Goal: Task Accomplishment & Management: Use online tool/utility

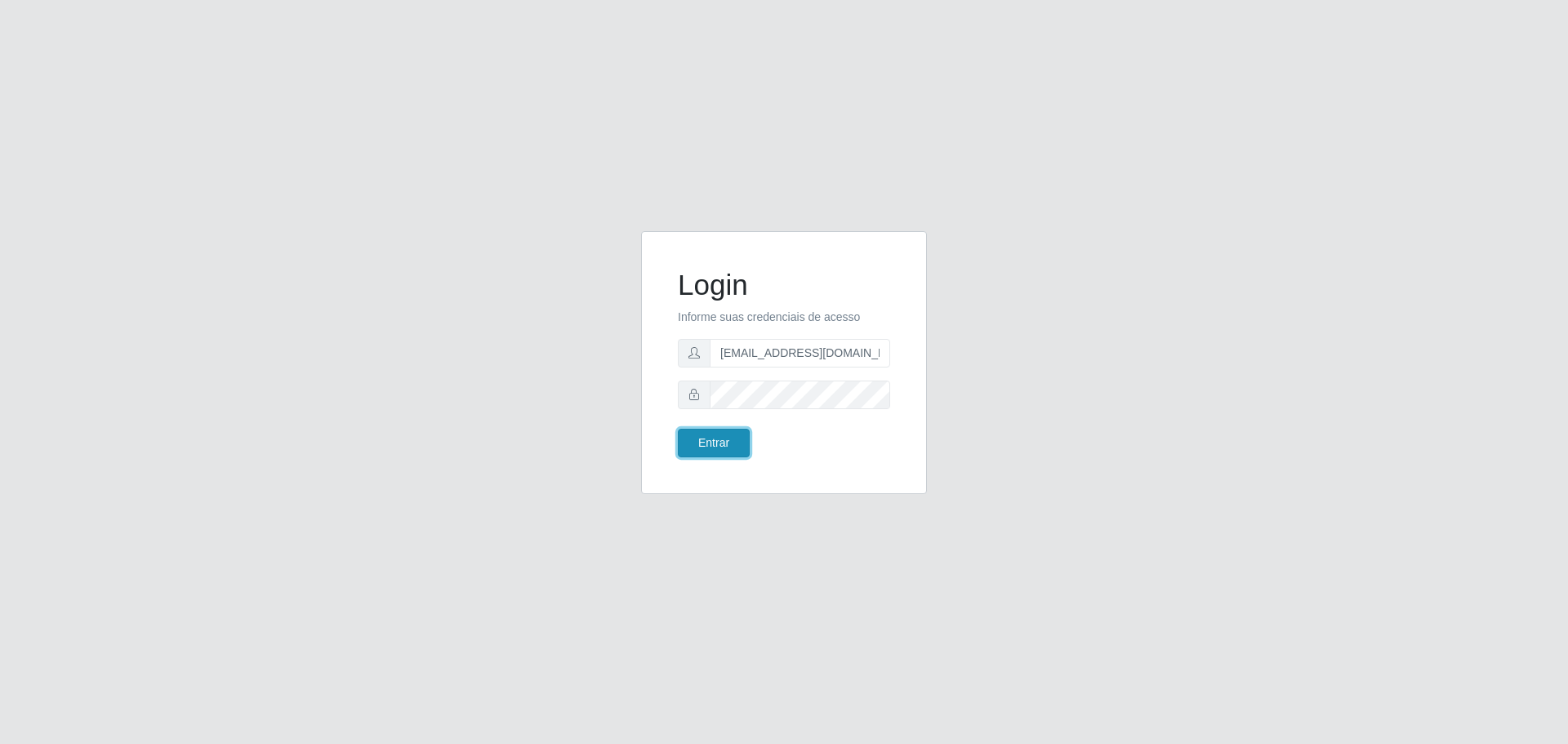
click at [738, 431] on button "Entrar" at bounding box center [713, 443] width 72 height 29
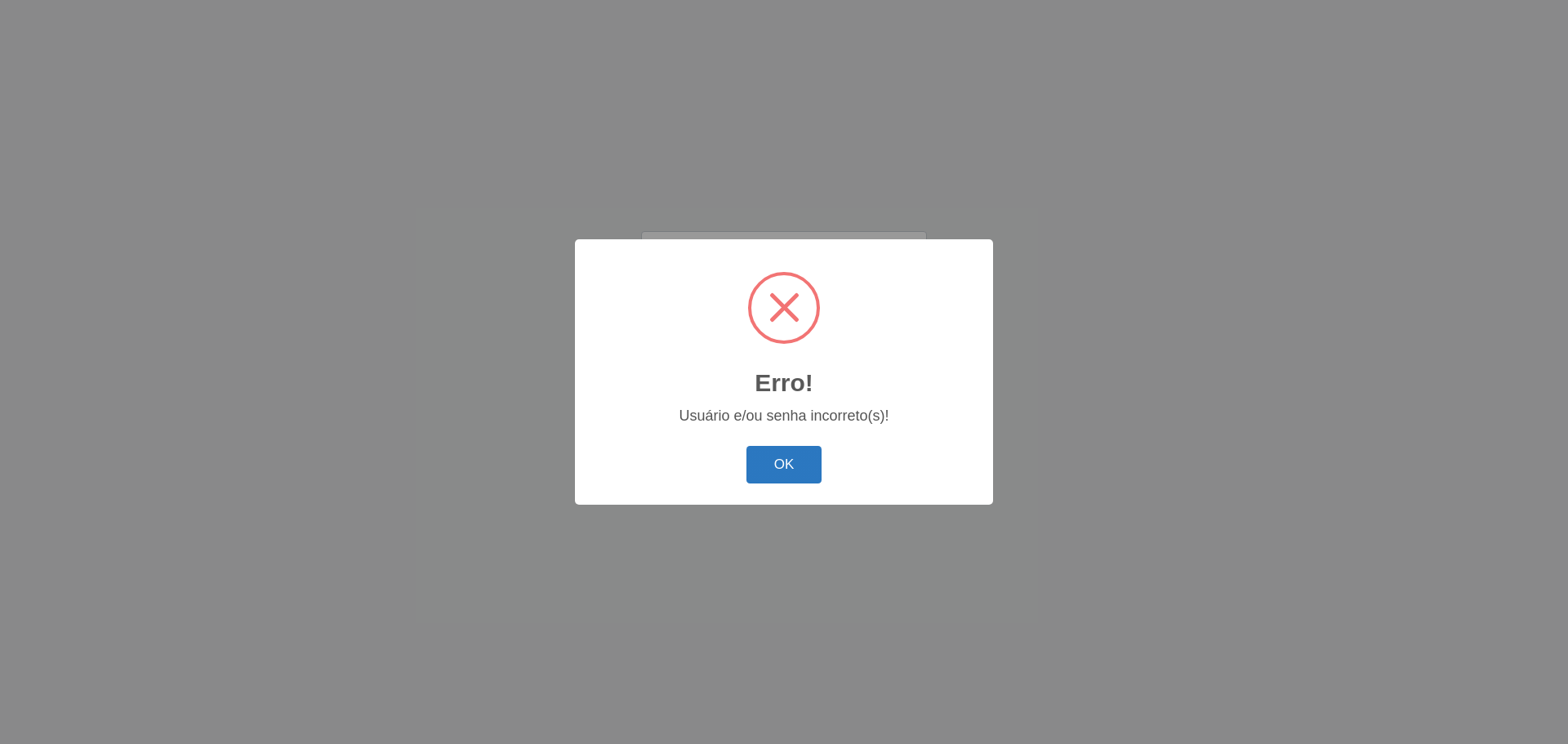
click at [756, 454] on button "OK" at bounding box center [784, 465] width 76 height 38
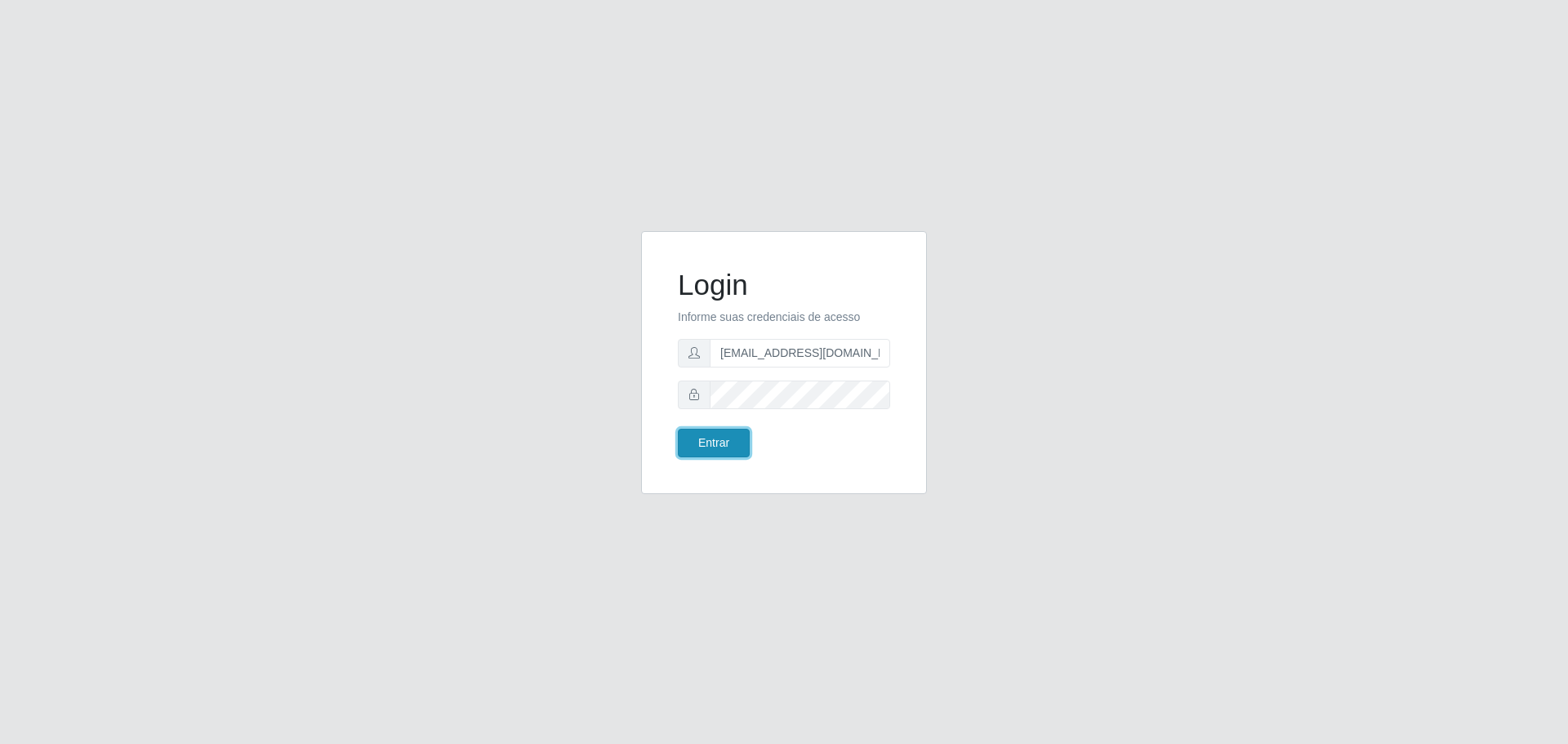
click at [734, 441] on button "Entrar" at bounding box center [713, 443] width 72 height 29
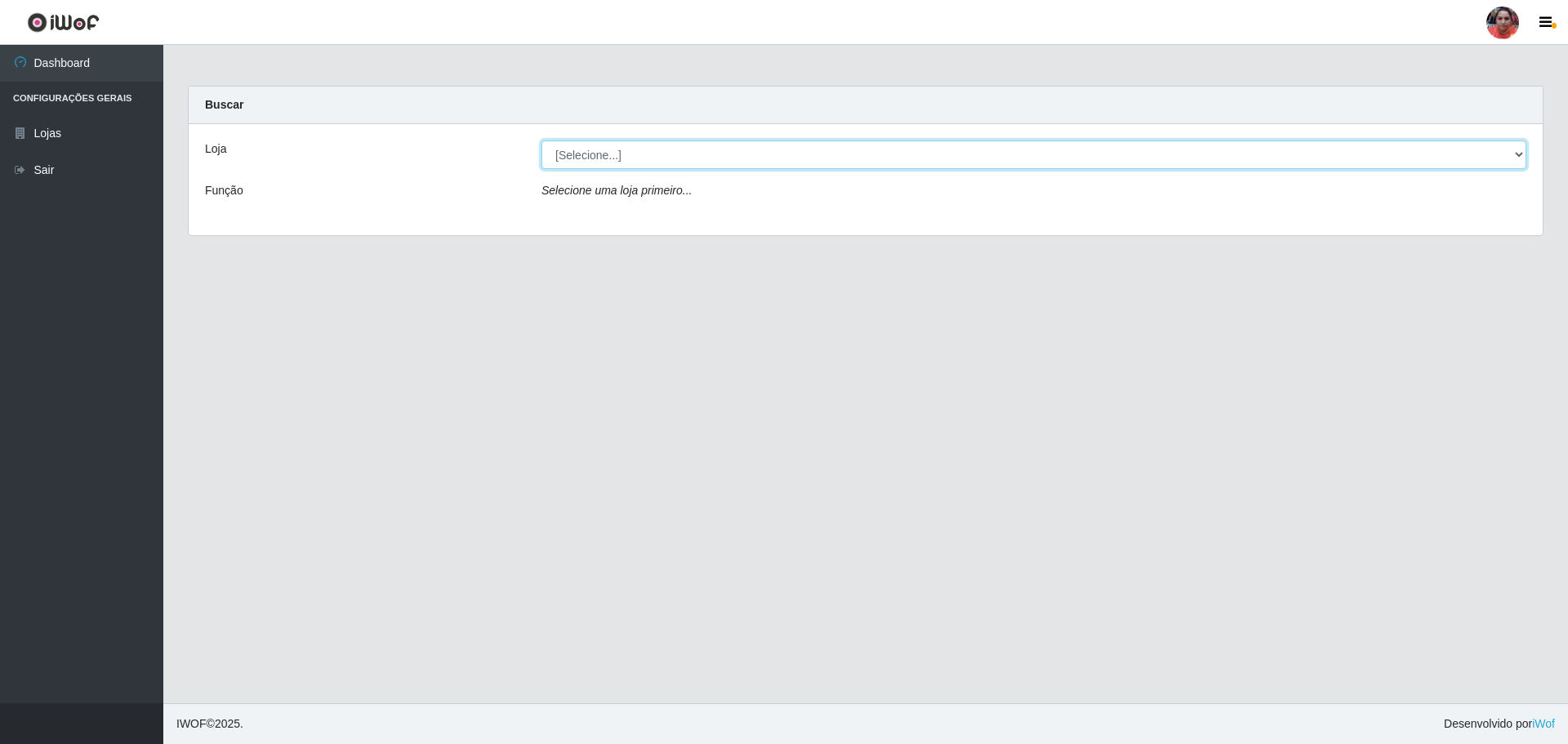
click at [1519, 155] on select "[Selecione...] Mar Vermelho - Loja 05" at bounding box center [1033, 155] width 985 height 29
select select "252"
click at [541, 141] on select "[Selecione...] Mar Vermelho - Loja 05" at bounding box center [1033, 155] width 985 height 29
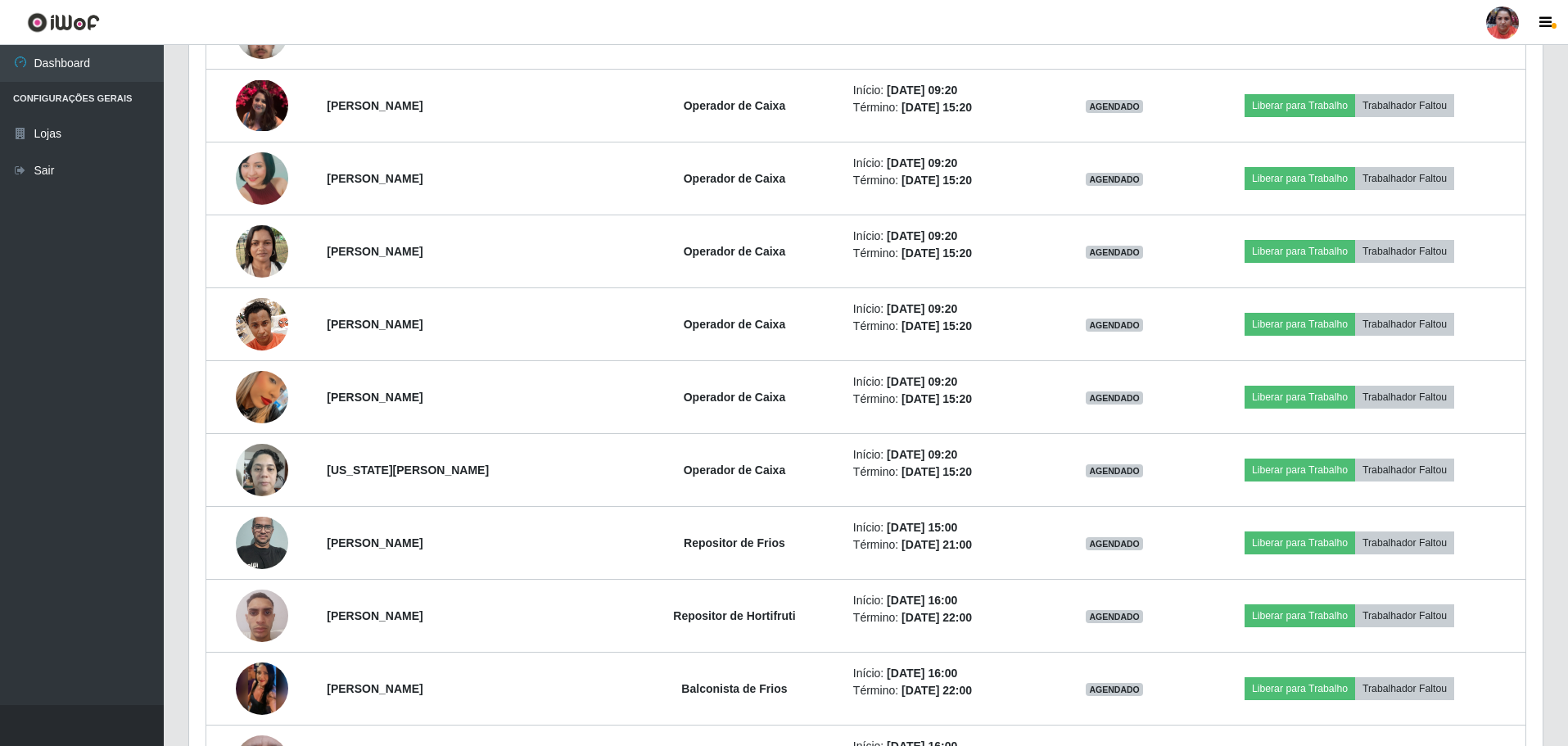
scroll to position [1543, 0]
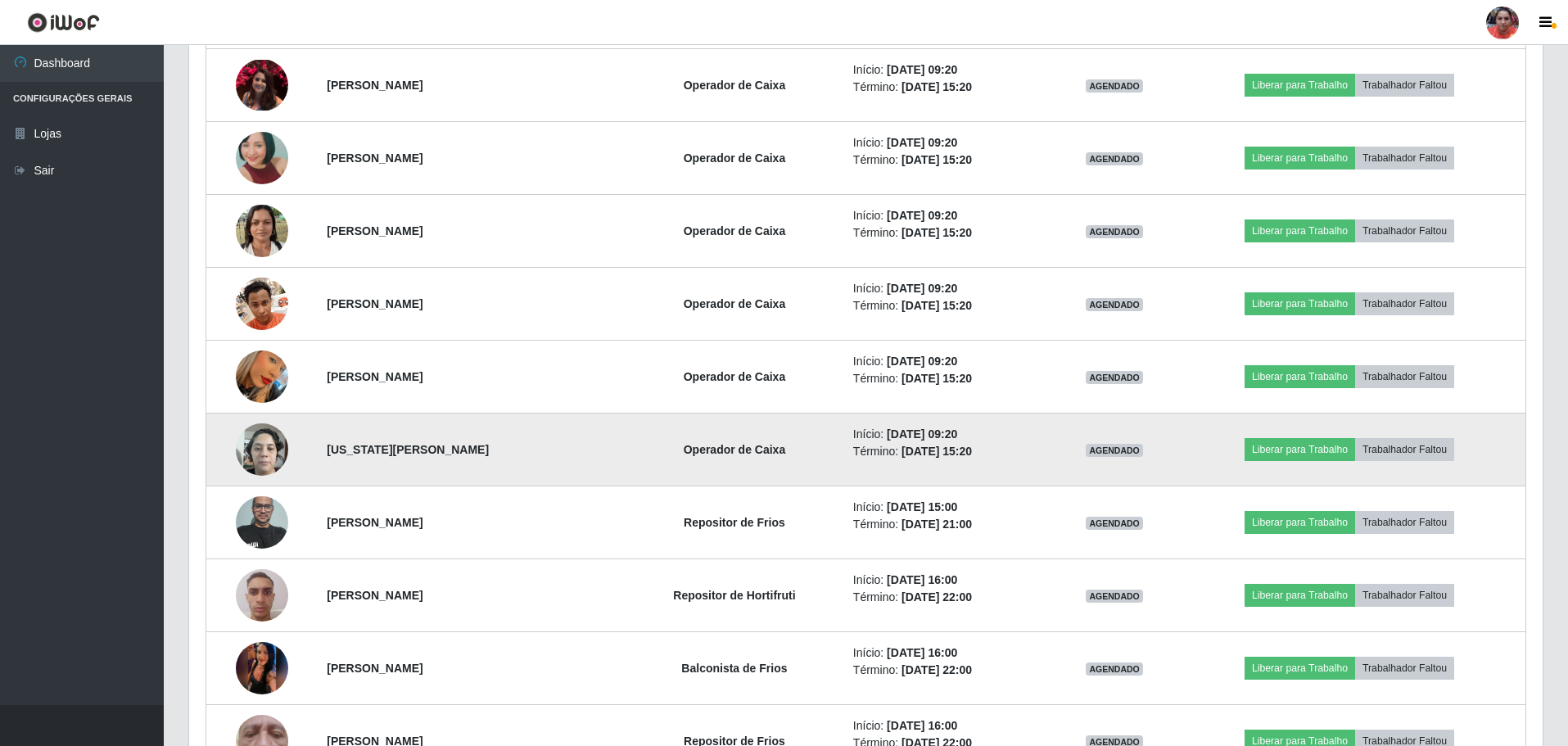
click at [257, 447] on img at bounding box center [261, 449] width 52 height 70
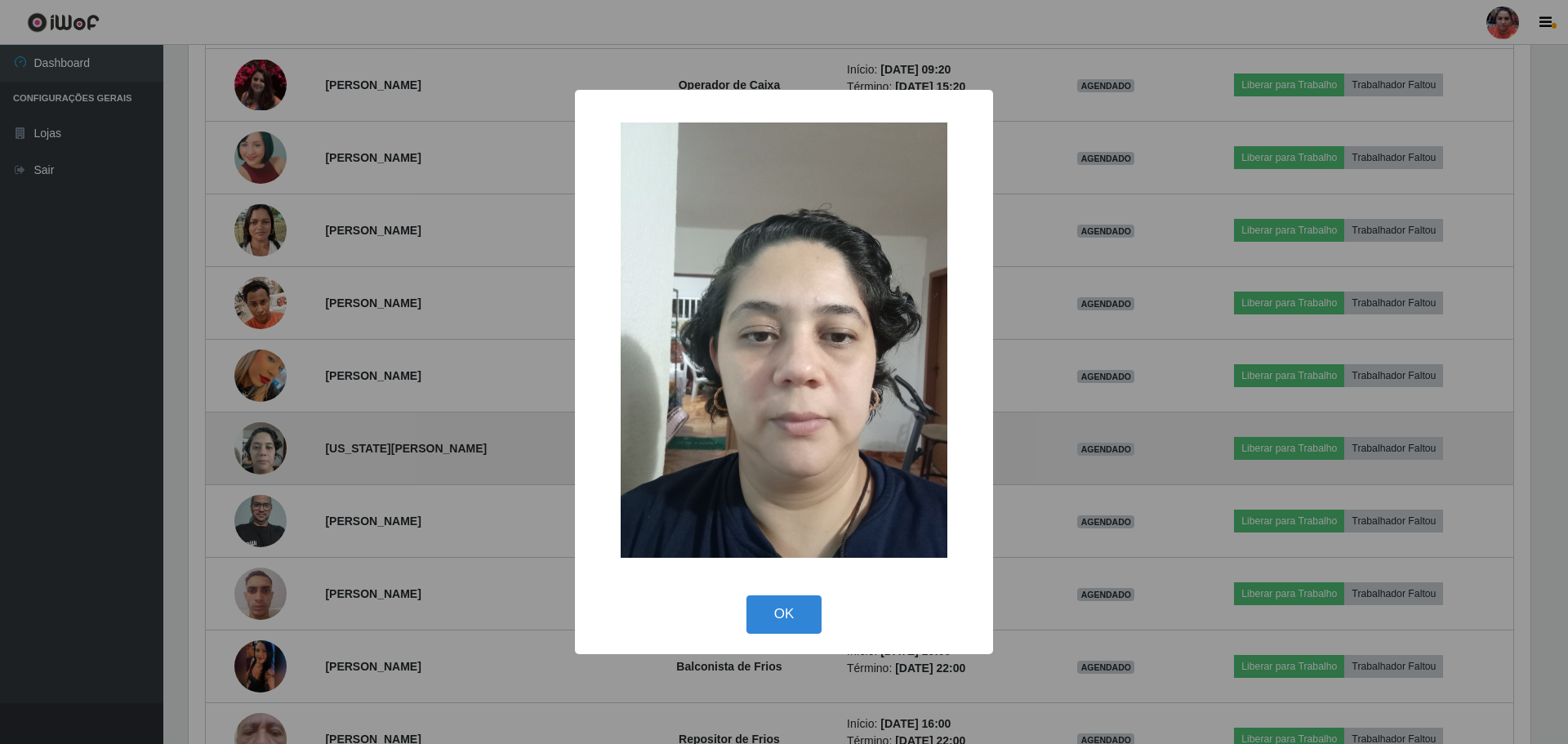
click at [257, 446] on div "× OK Cancel" at bounding box center [784, 372] width 1568 height 744
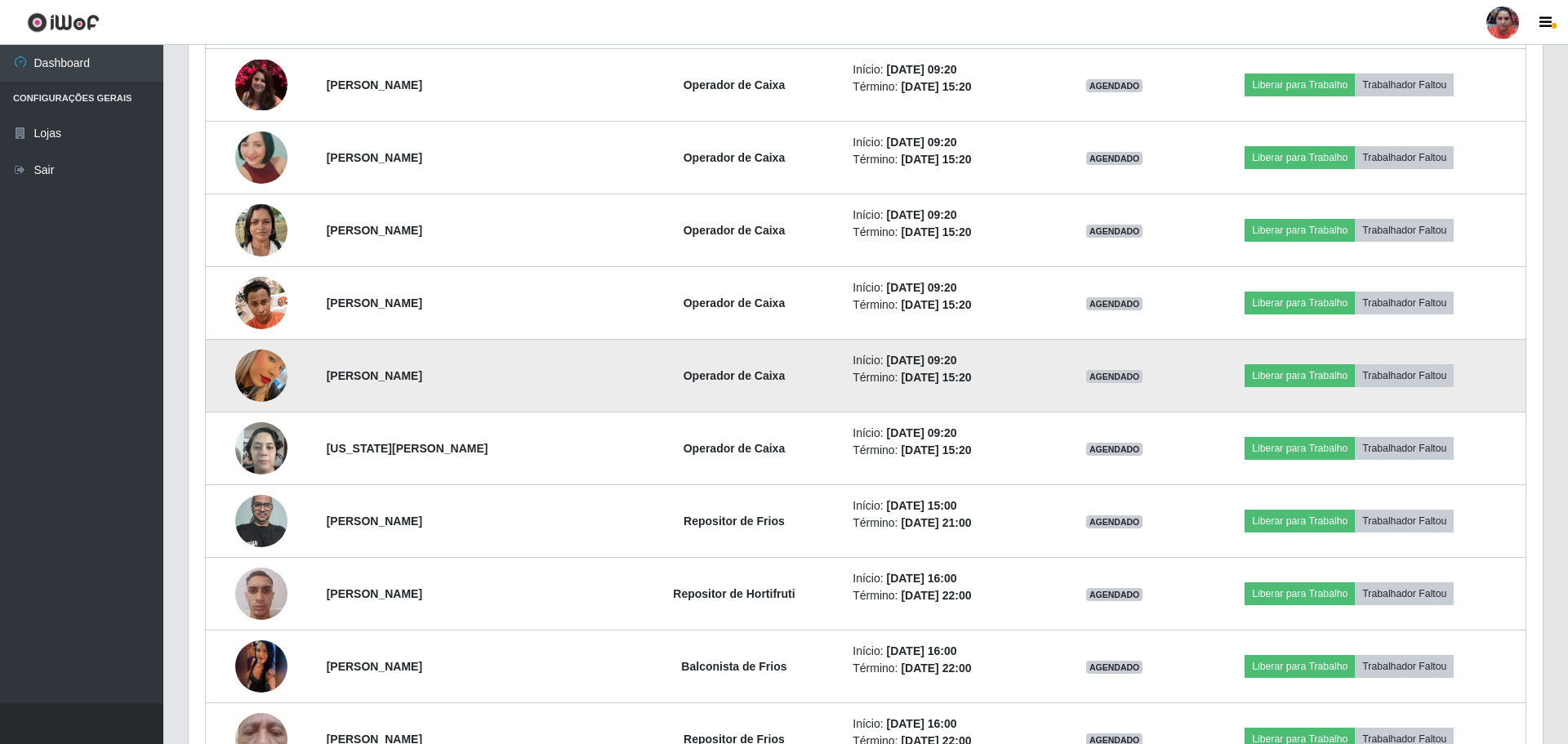
scroll to position [339, 1350]
click at [250, 386] on img at bounding box center [261, 376] width 52 height 93
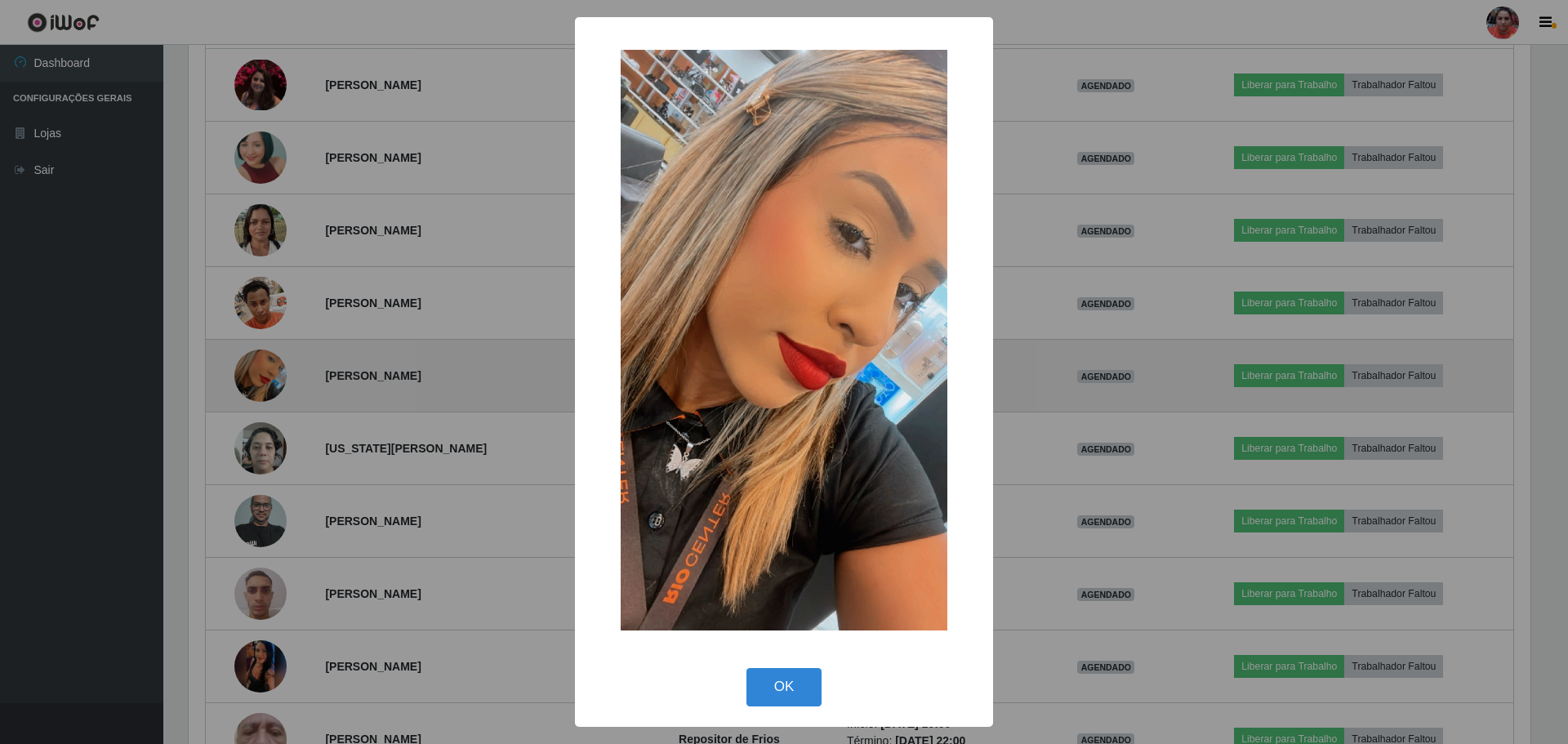
click at [250, 386] on div "× OK Cancel" at bounding box center [784, 372] width 1568 height 744
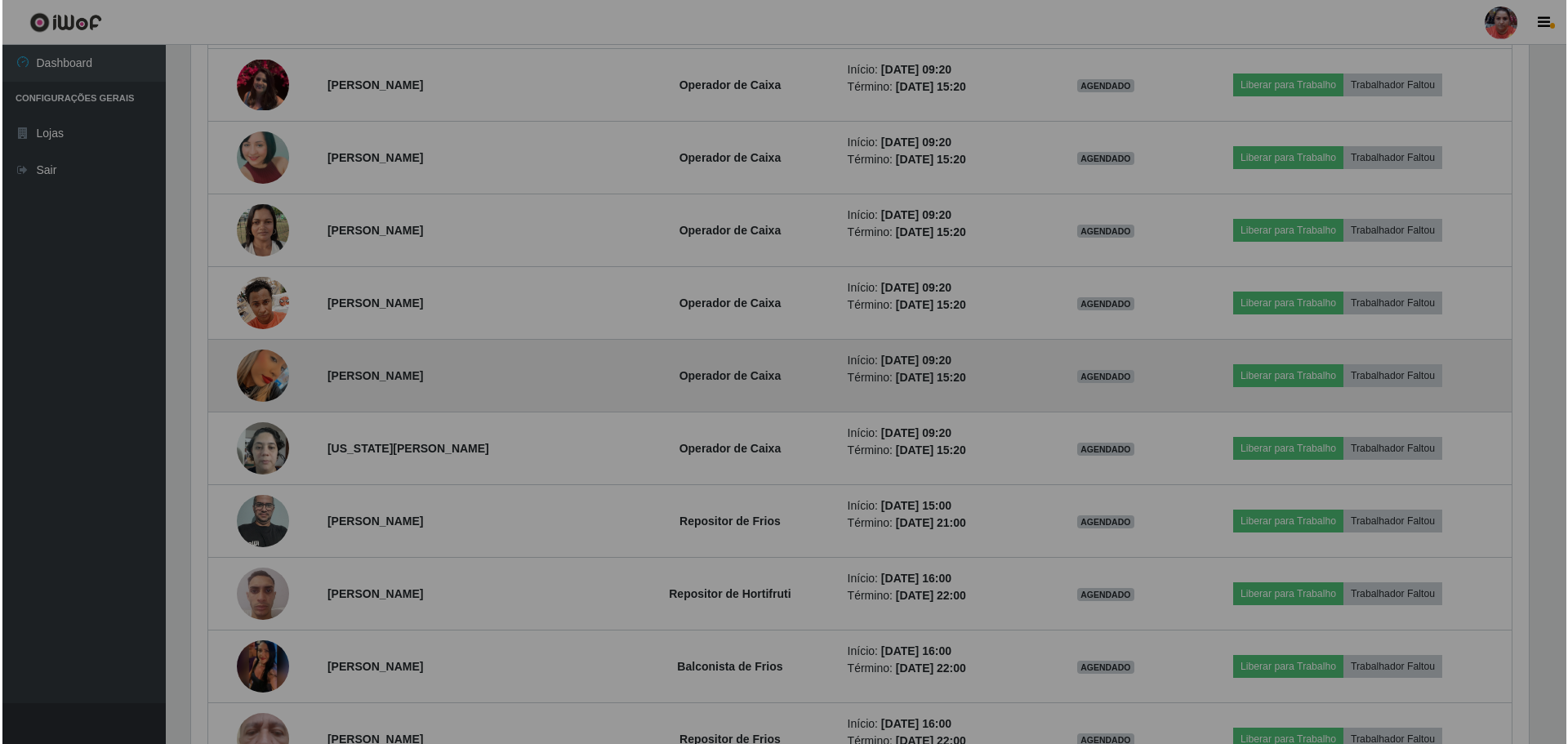
scroll to position [339, 1350]
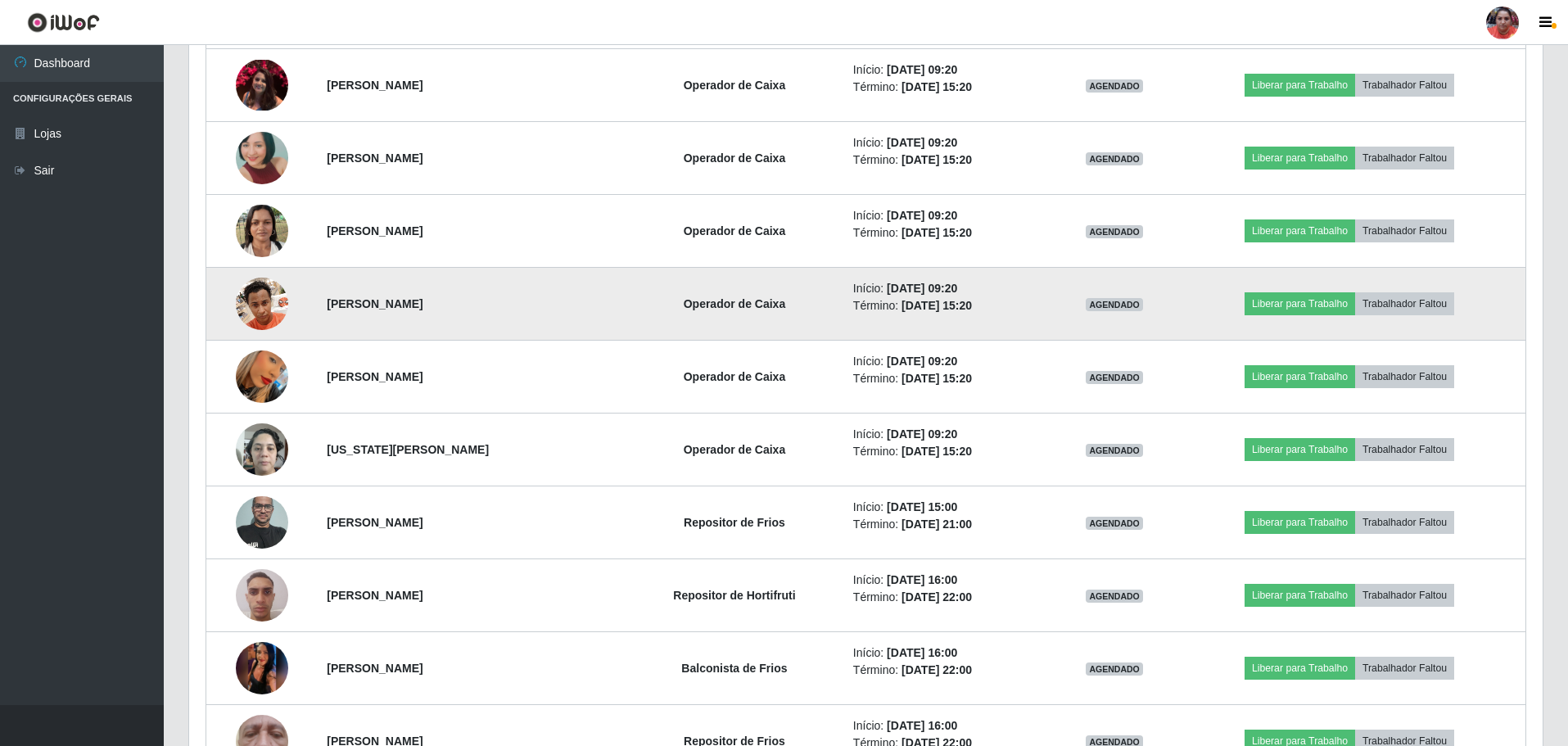
click at [246, 313] on img at bounding box center [261, 304] width 52 height 70
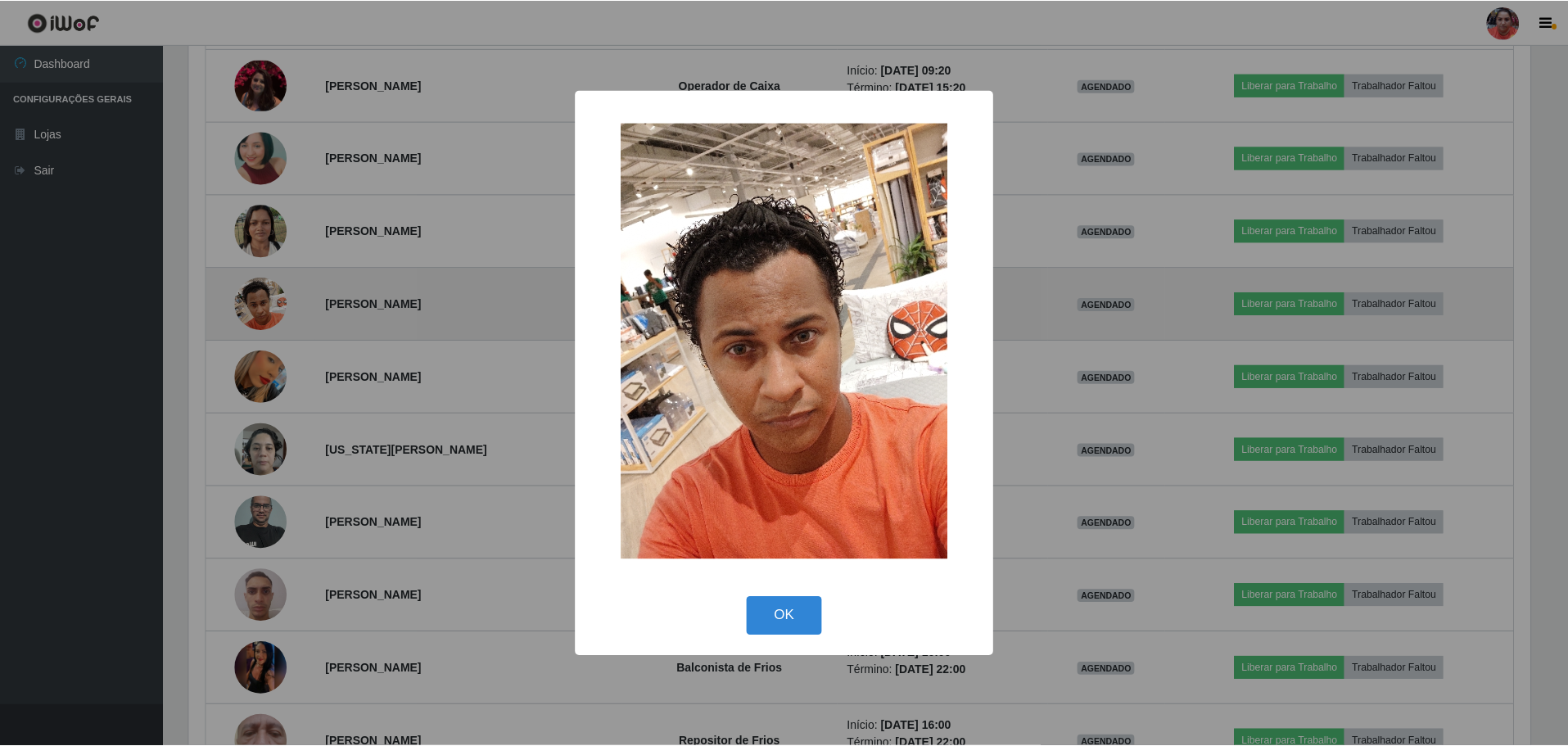
scroll to position [340, 1345]
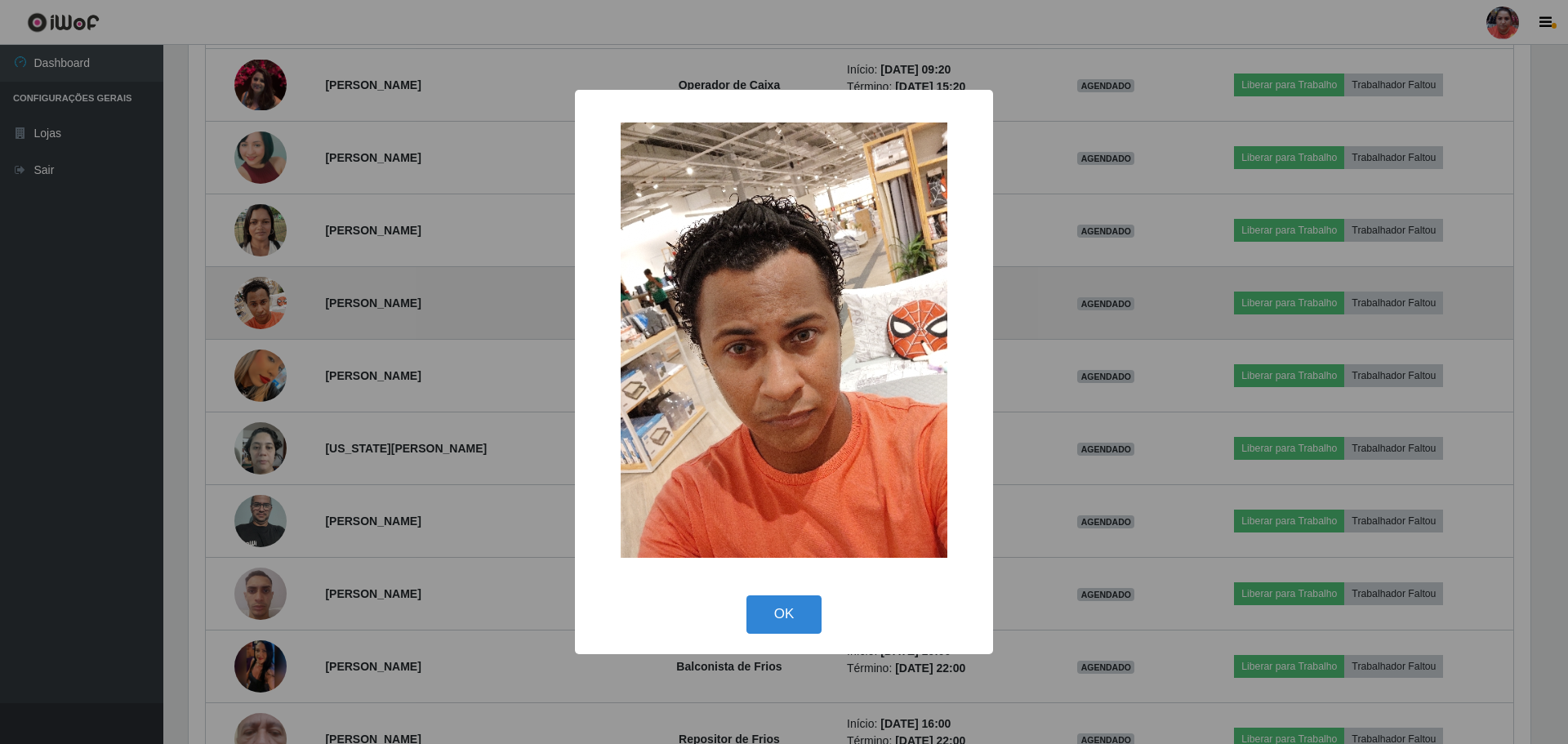
click at [245, 312] on div "× OK Cancel" at bounding box center [784, 372] width 1568 height 744
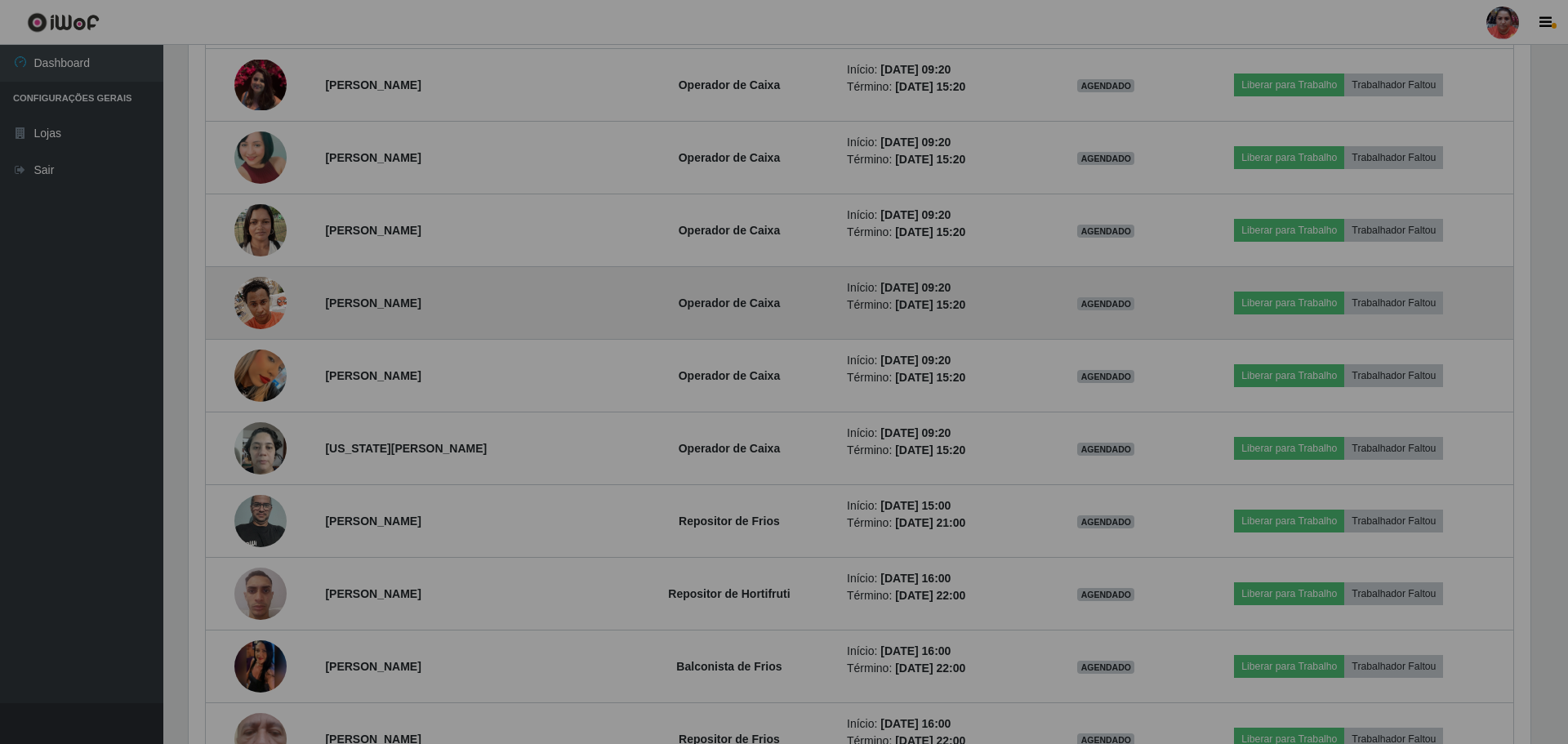
scroll to position [339, 1350]
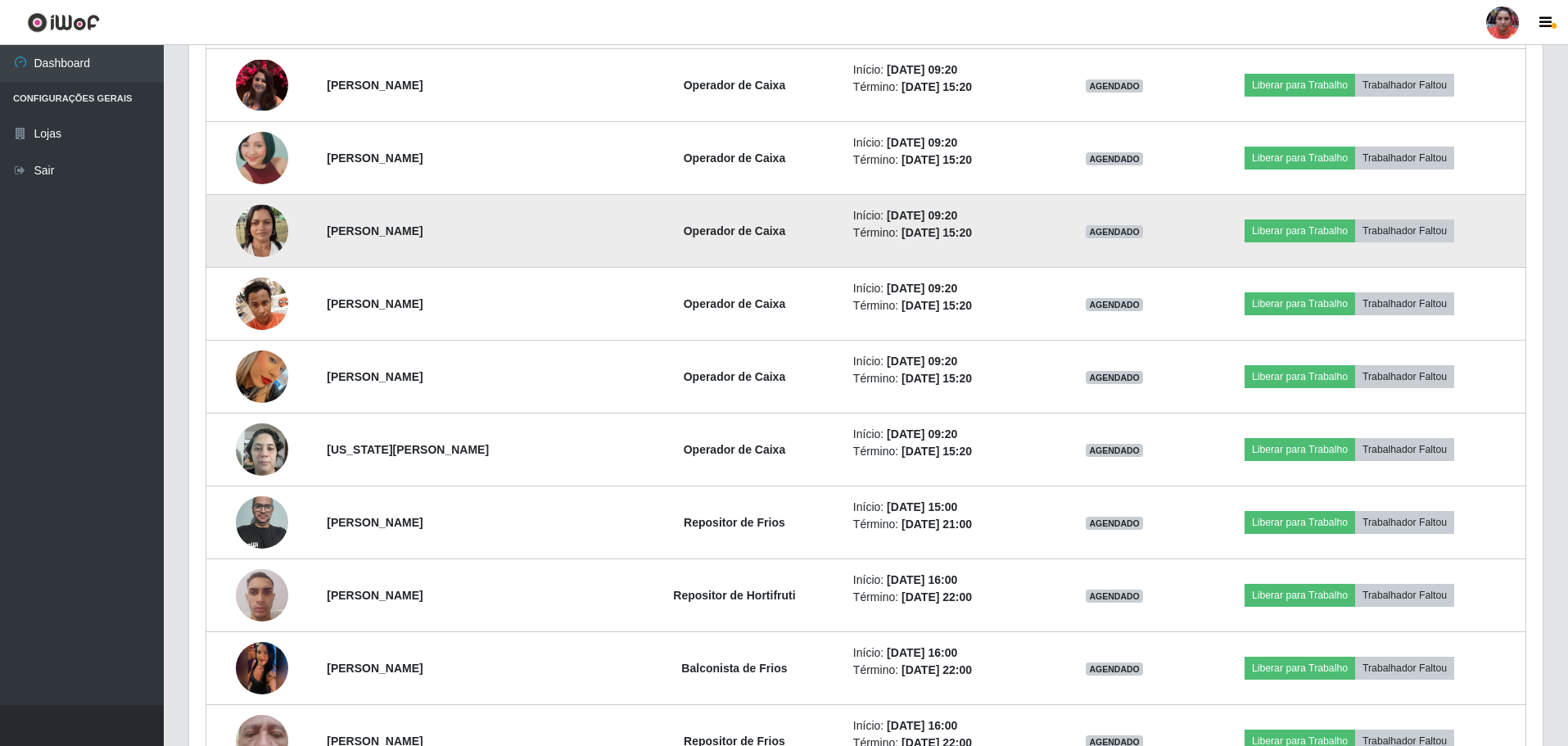
click at [251, 224] on img at bounding box center [261, 231] width 52 height 70
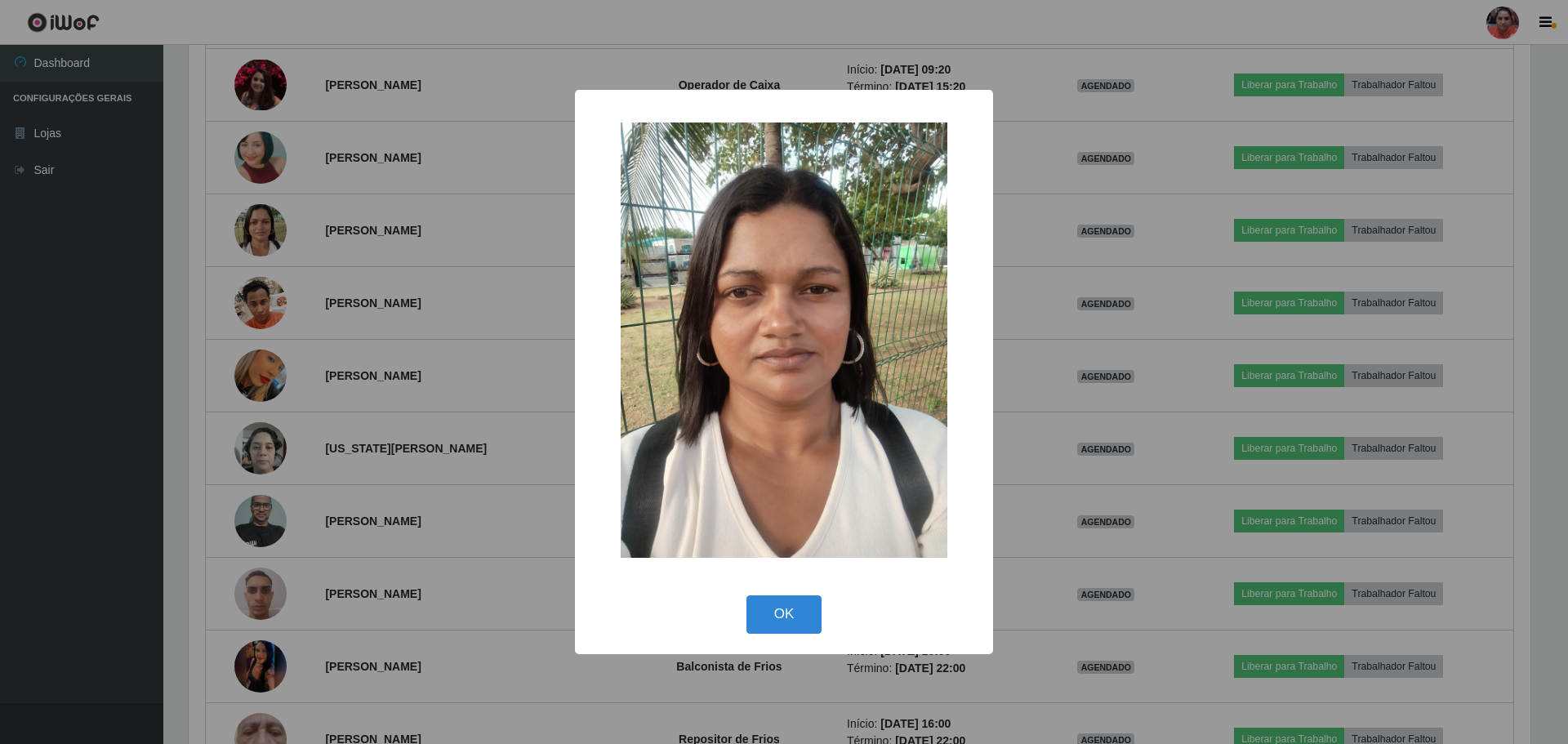
click at [251, 226] on div "× OK Cancel" at bounding box center [784, 372] width 1568 height 744
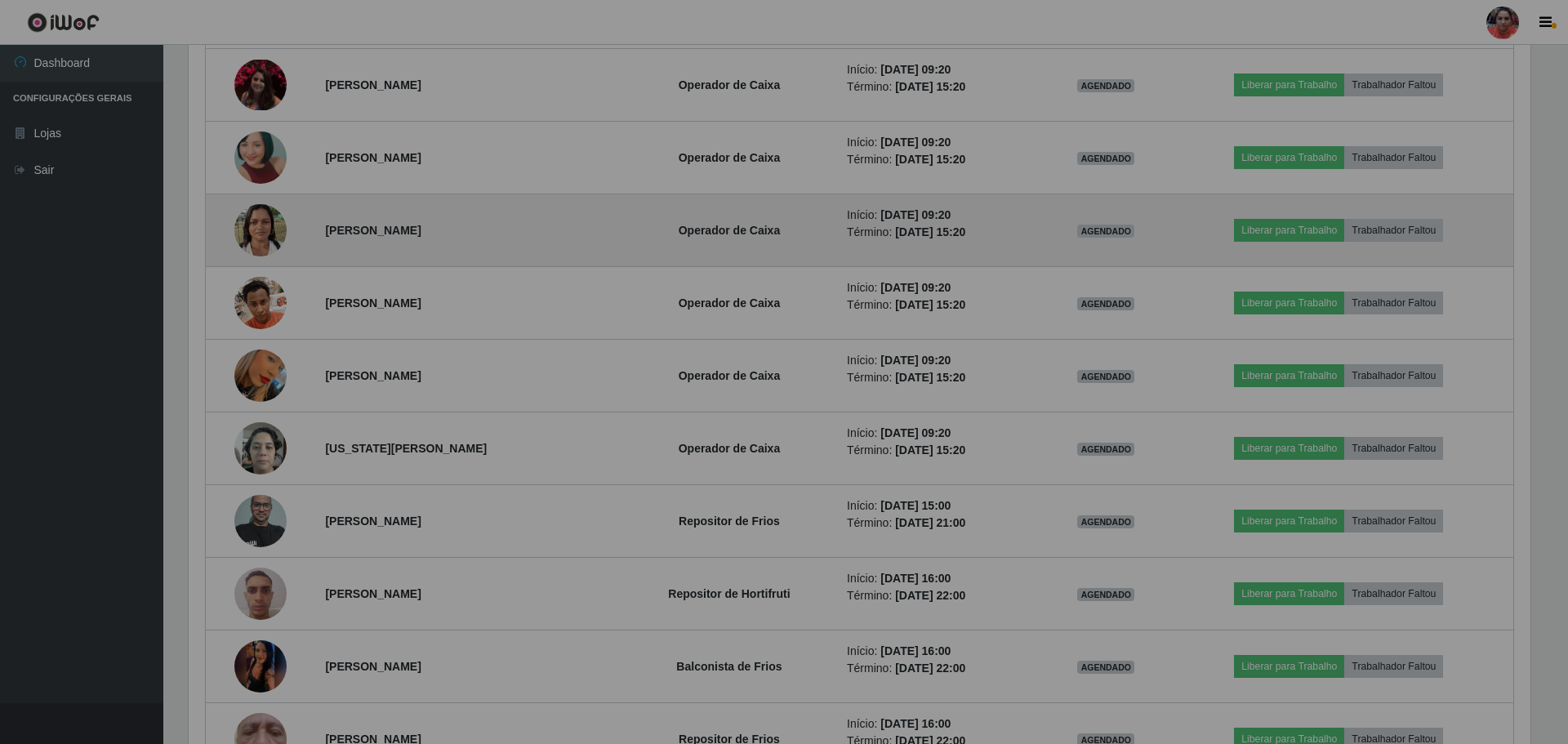
scroll to position [339, 1350]
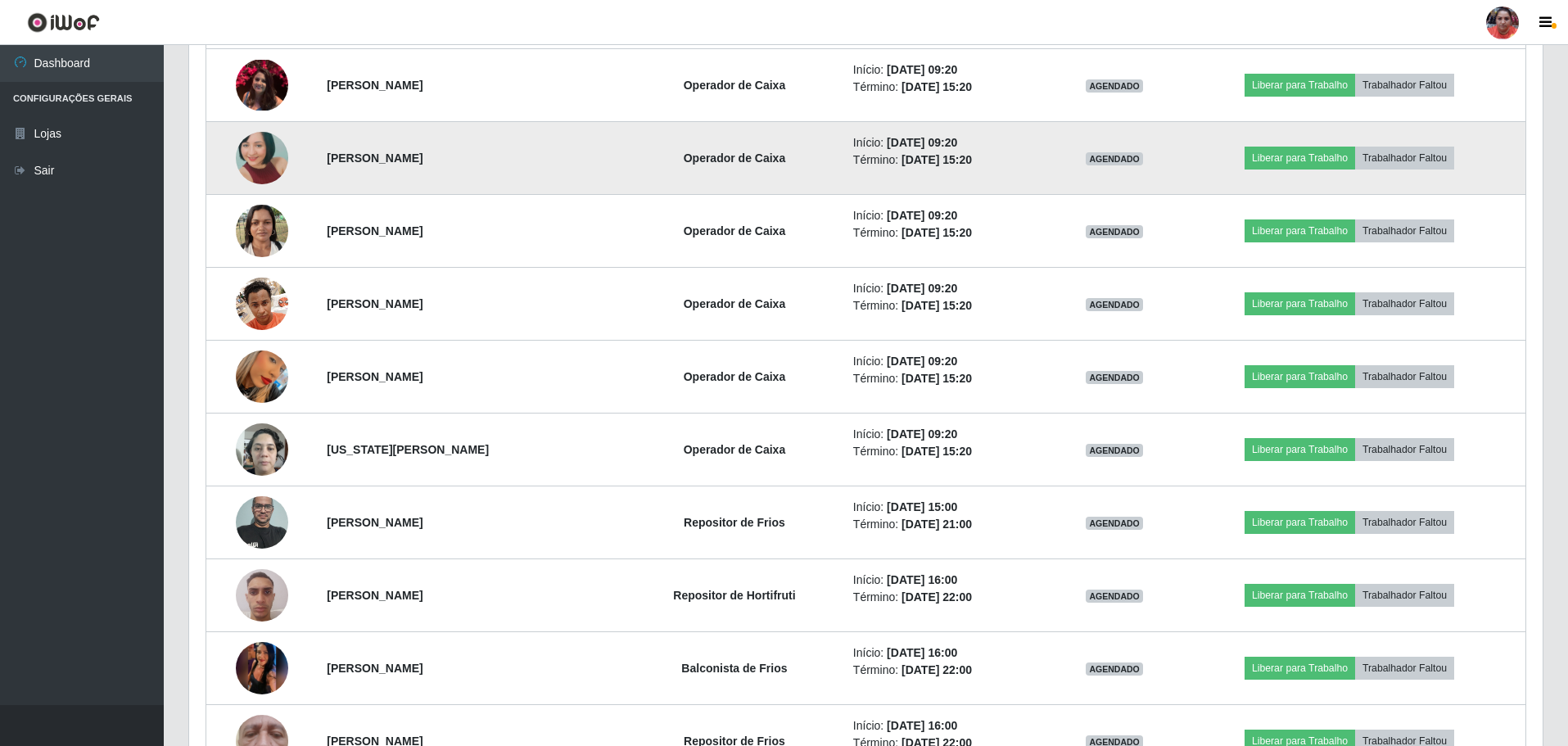
click at [256, 142] on img at bounding box center [261, 157] width 52 height 110
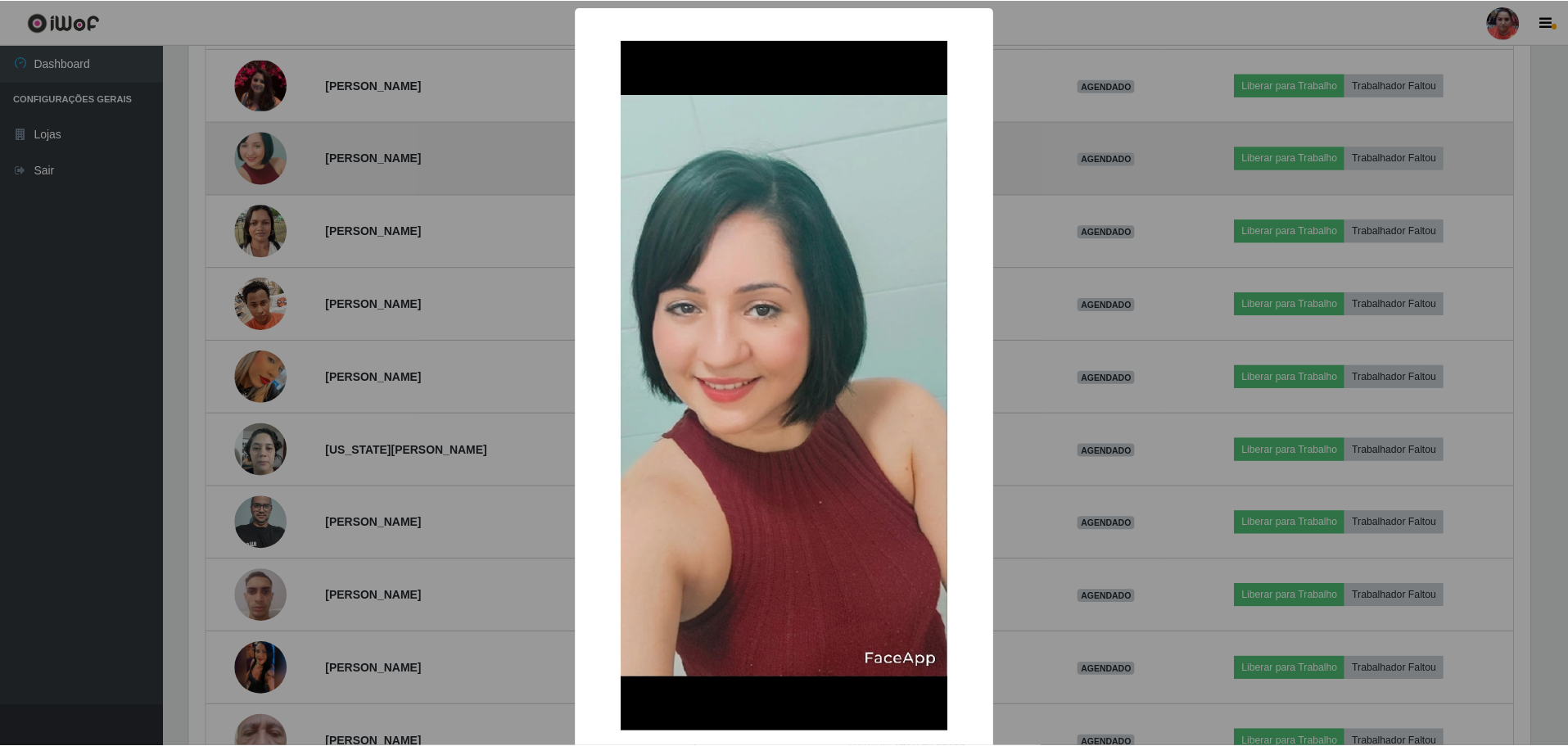
scroll to position [340, 1345]
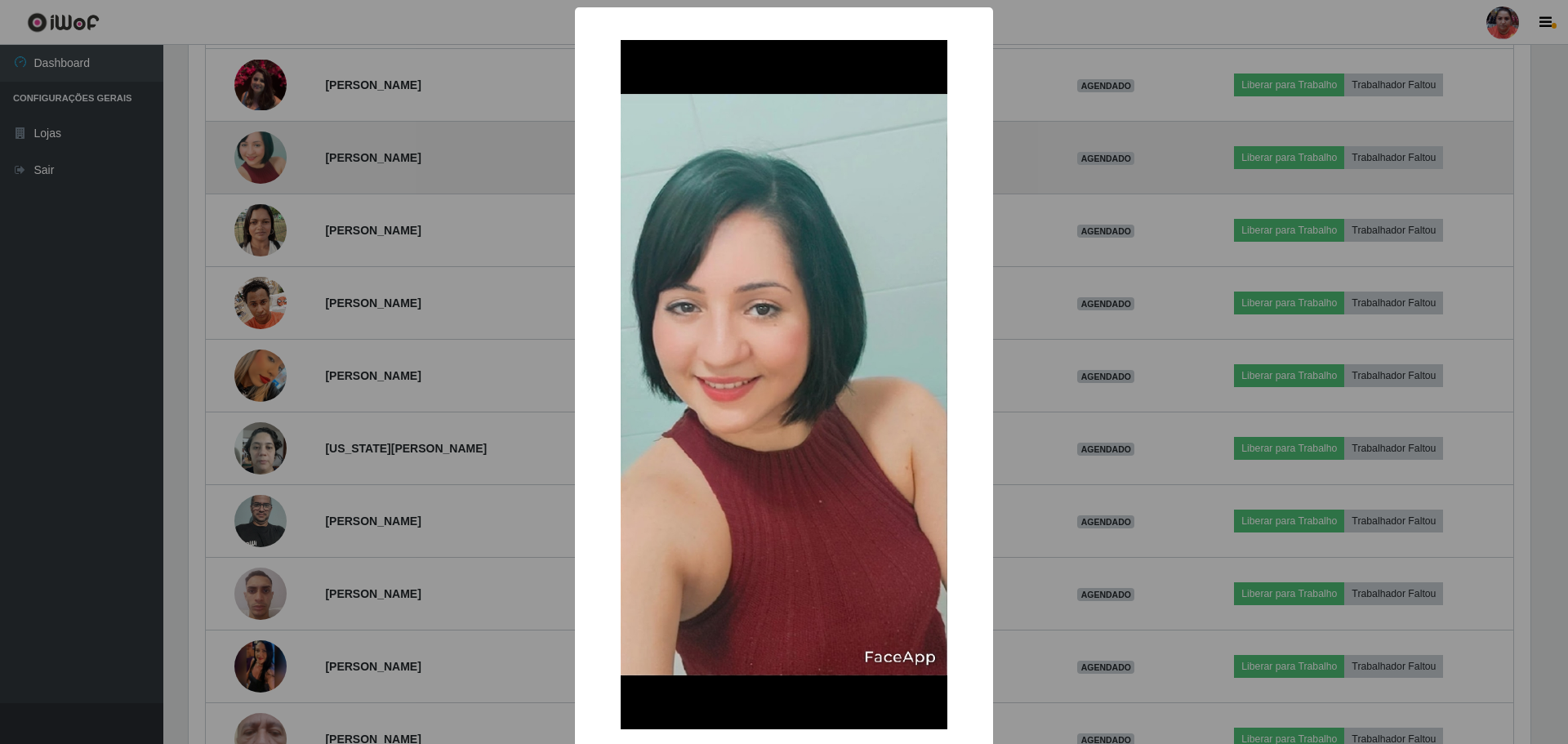
click at [255, 142] on div "× OK Cancel" at bounding box center [784, 372] width 1568 height 744
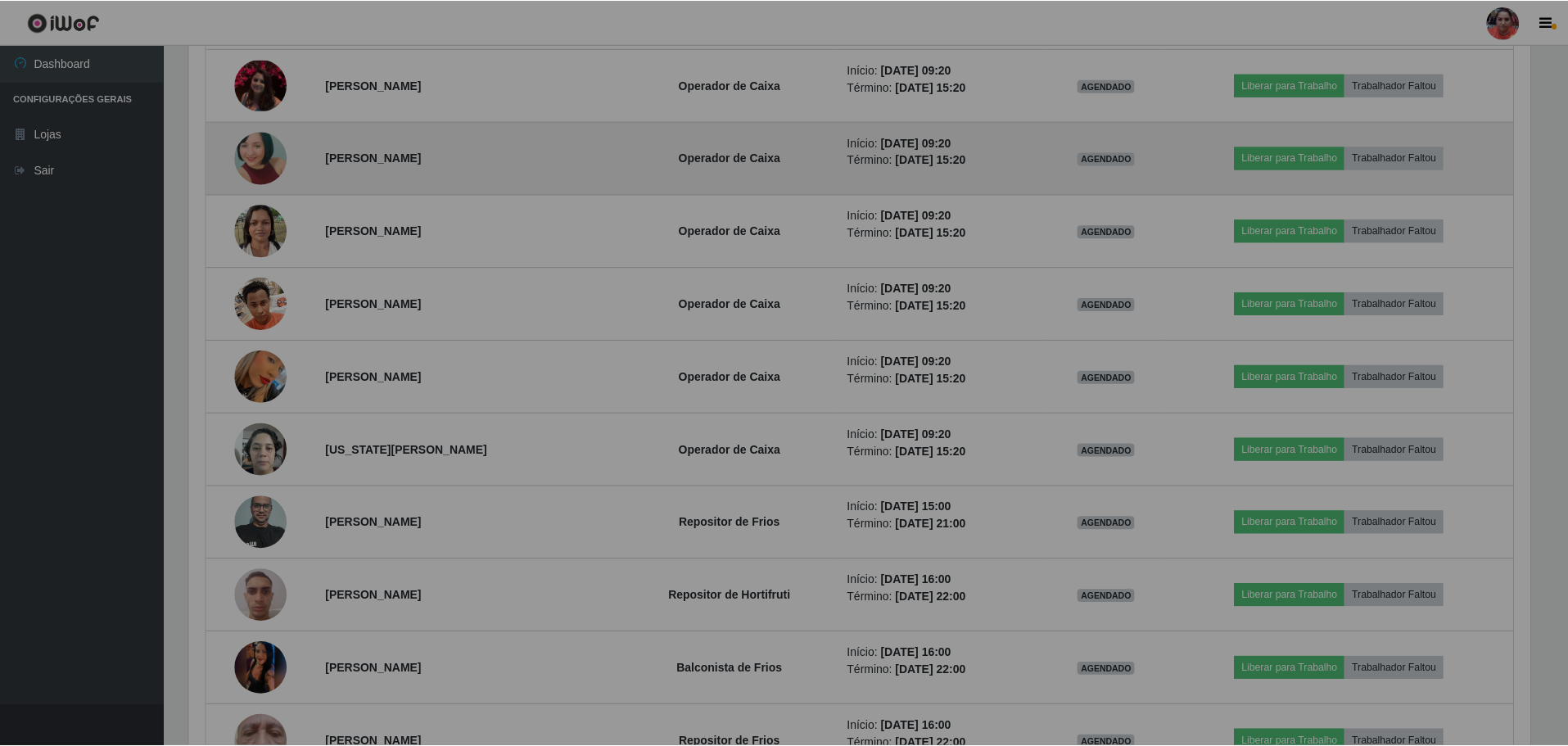
scroll to position [340, 1353]
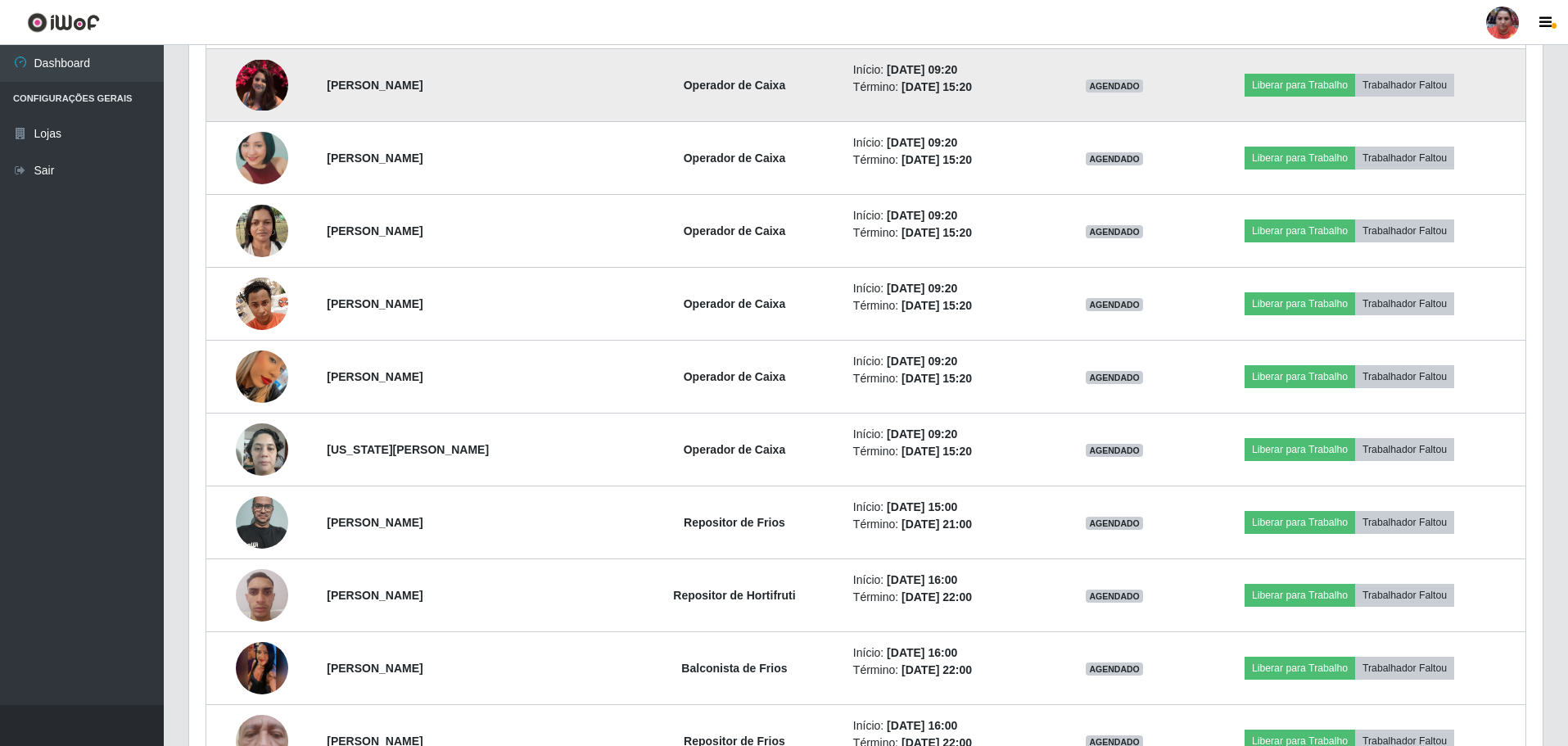
click at [259, 73] on img at bounding box center [261, 85] width 52 height 51
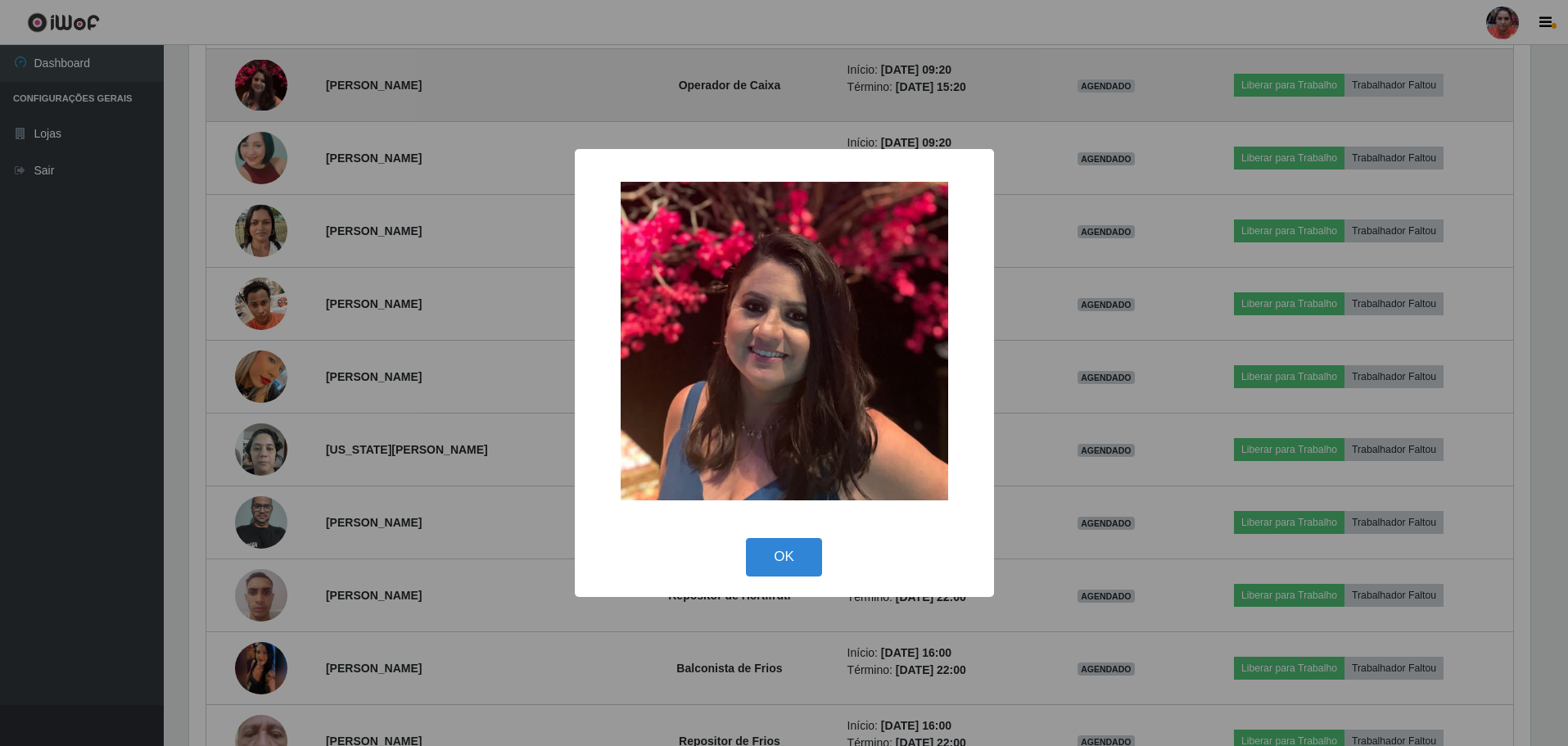
scroll to position [340, 1345]
click at [259, 73] on div "× OK Cancel" at bounding box center [786, 373] width 1572 height 746
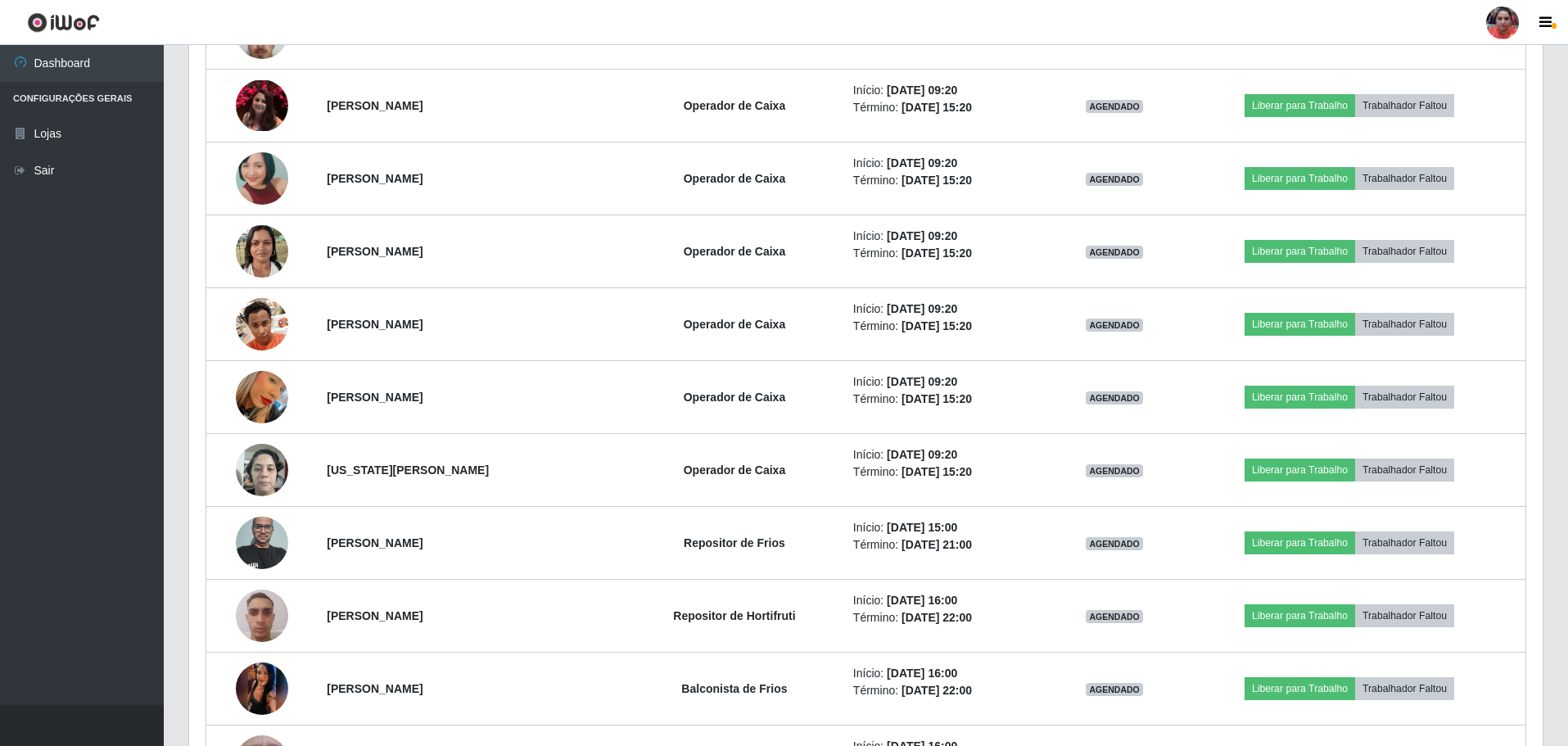
scroll to position [1527, 0]
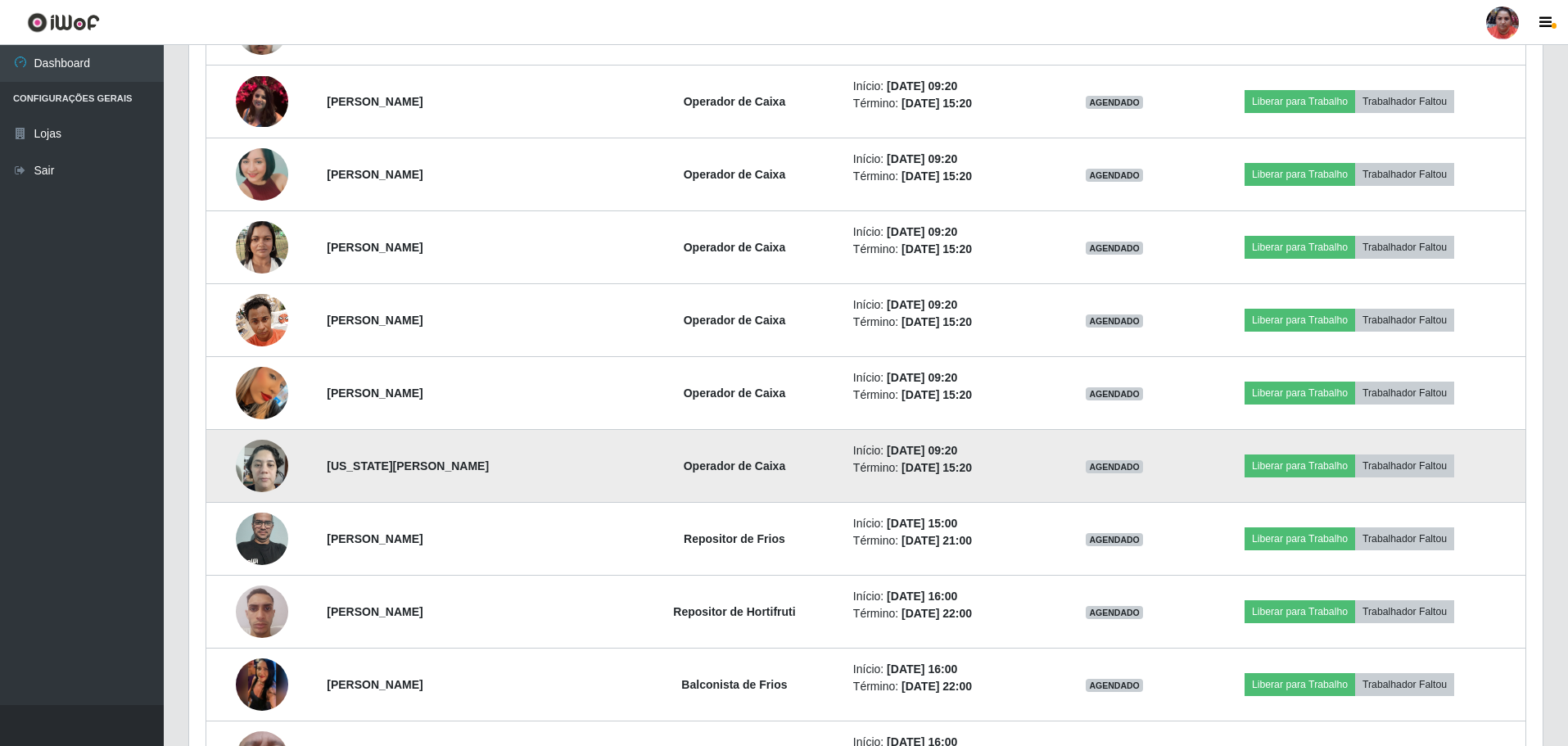
click at [270, 466] on img at bounding box center [261, 466] width 52 height 70
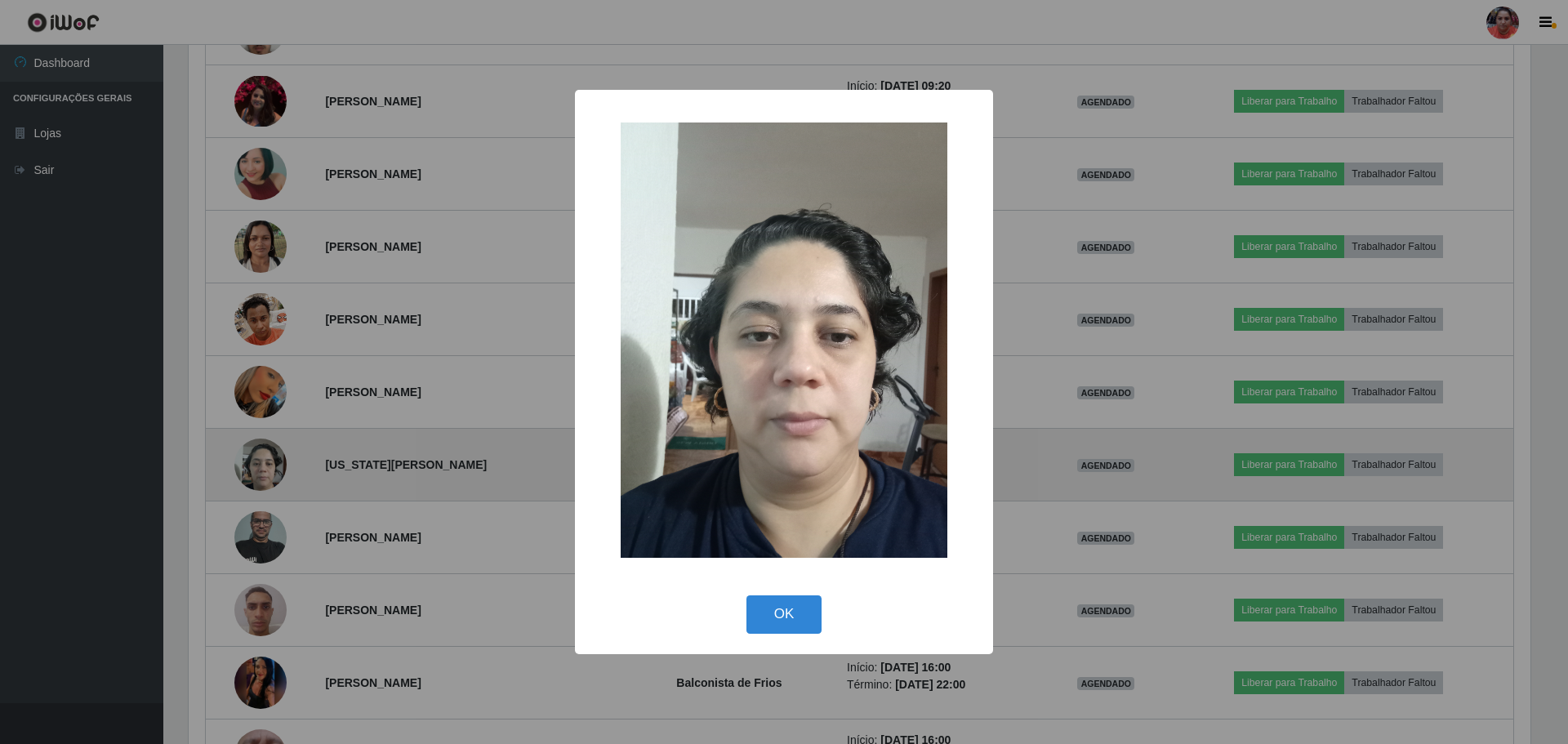
click at [269, 466] on div "× OK Cancel" at bounding box center [784, 372] width 1568 height 744
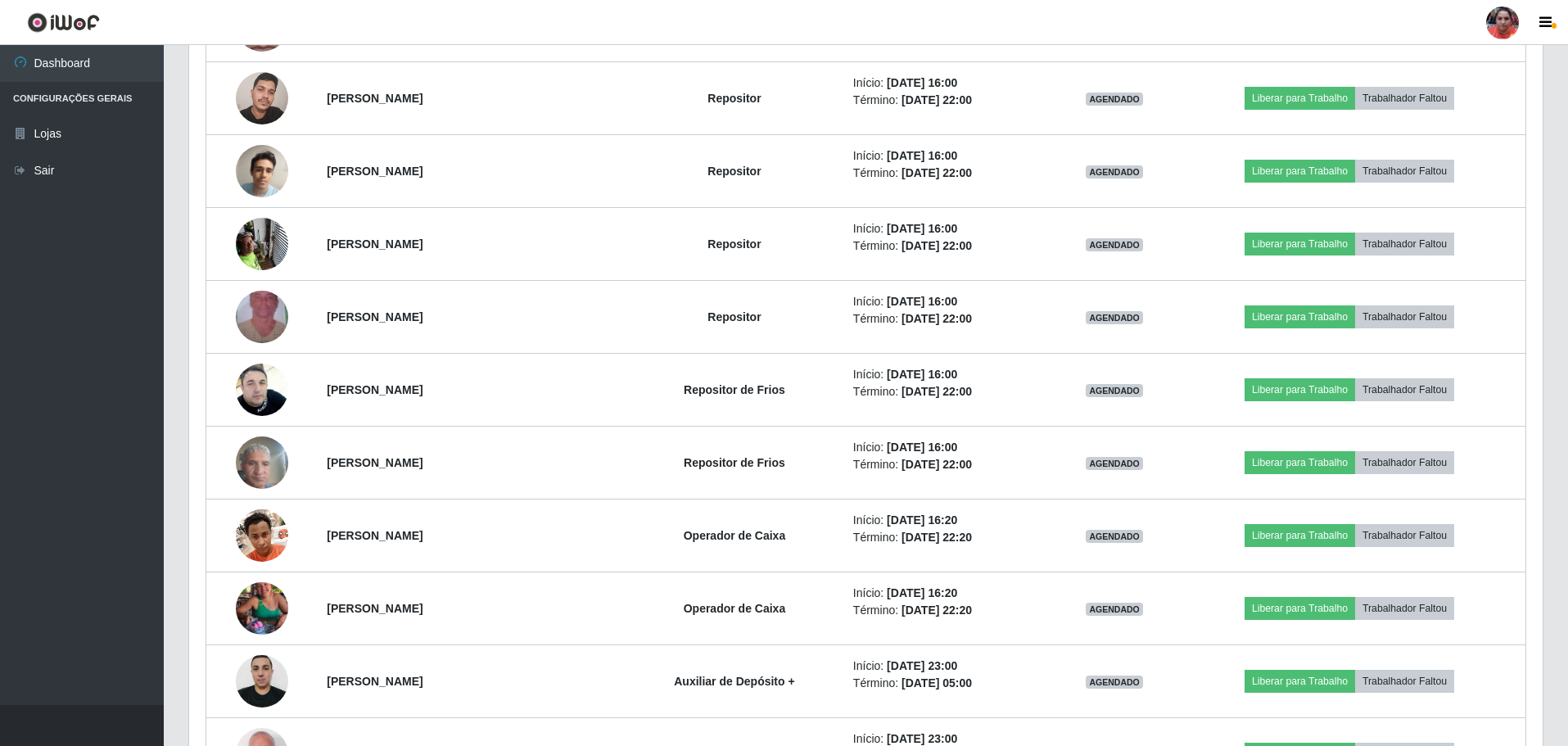
scroll to position [2279, 0]
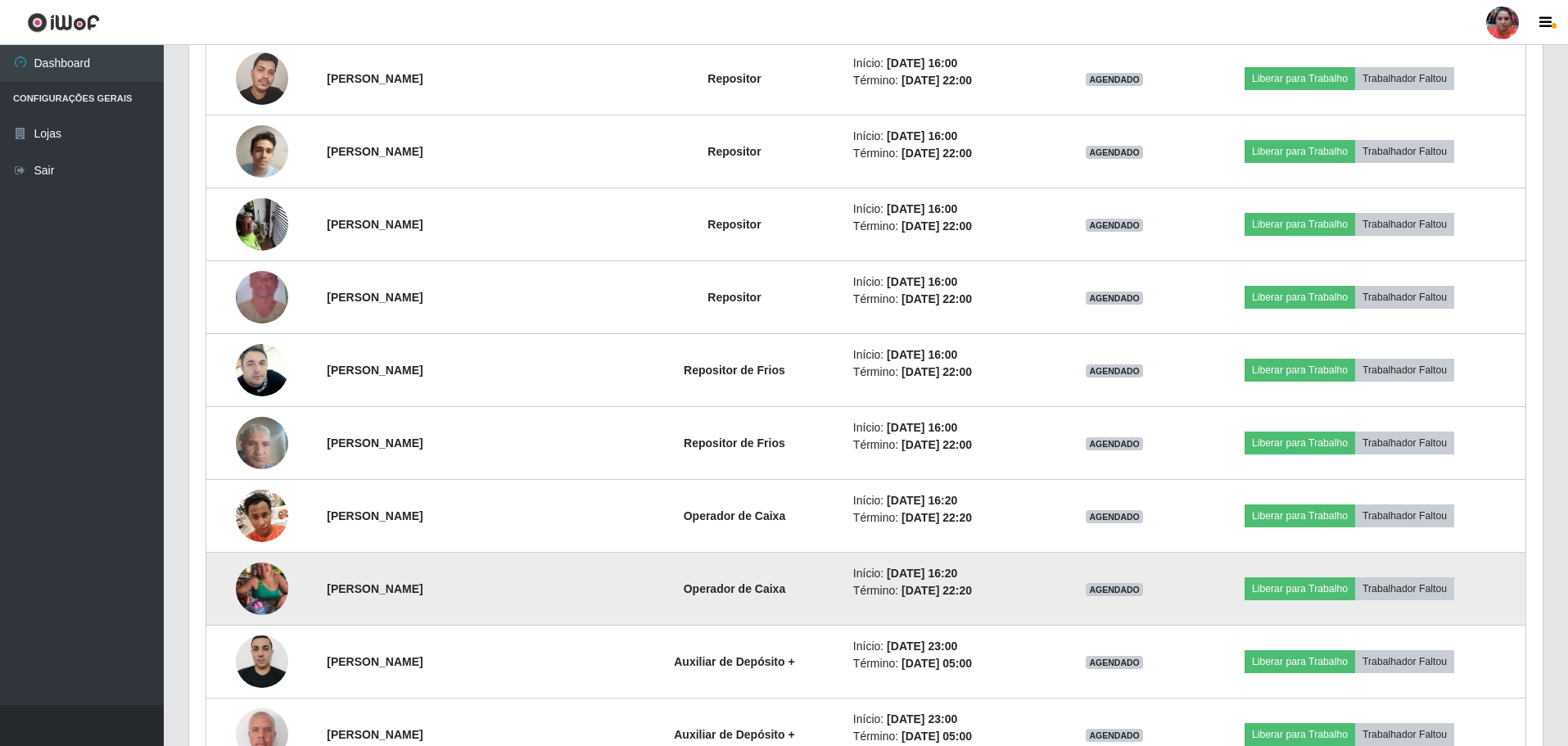
click at [268, 588] on img at bounding box center [261, 588] width 52 height 93
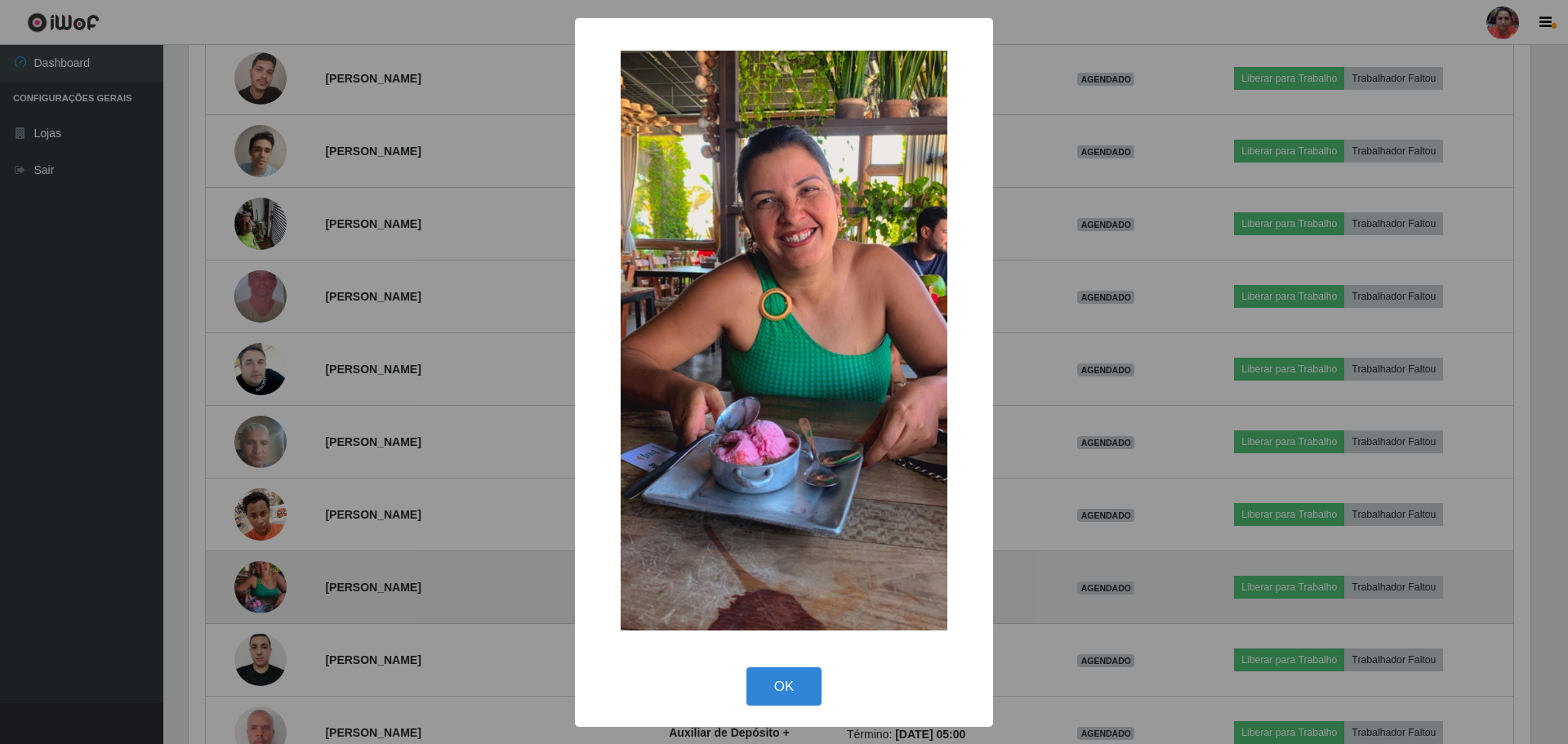
click at [267, 584] on div "× OK Cancel" at bounding box center [784, 372] width 1568 height 744
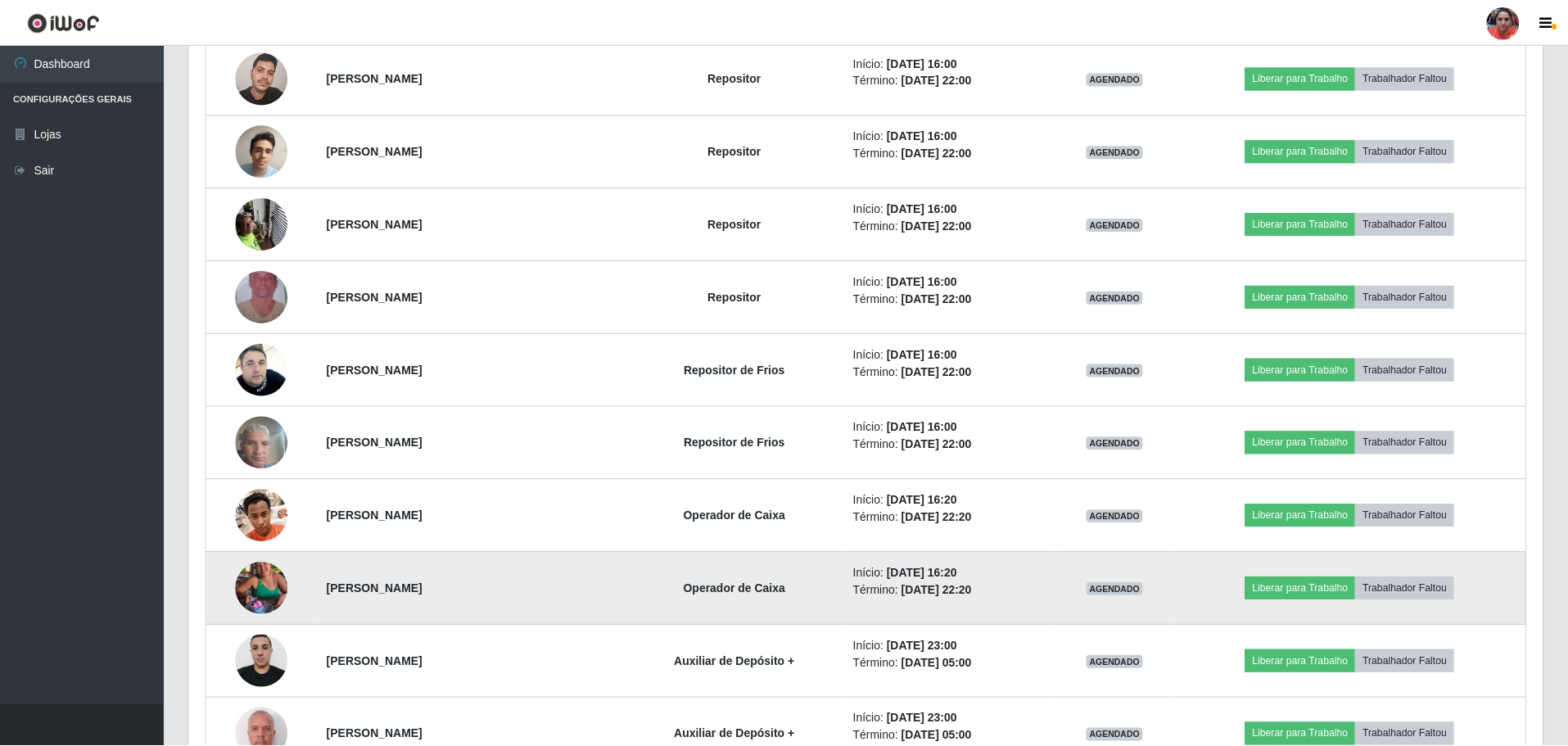
scroll to position [340, 1353]
